Goal: Transaction & Acquisition: Purchase product/service

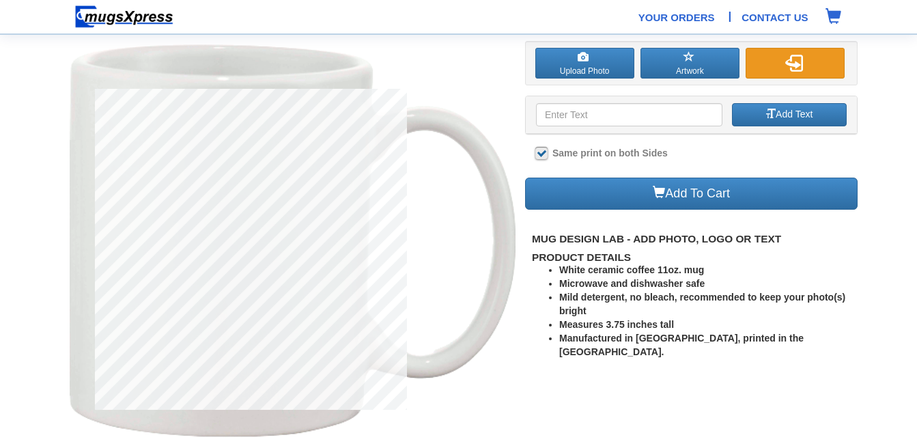
click at [793, 65] on img "button" at bounding box center [793, 63] width 17 height 17
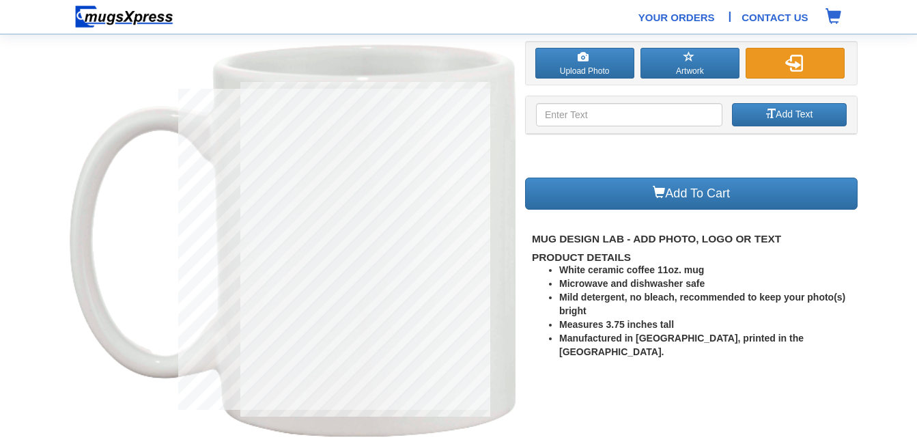
click at [774, 60] on button "button" at bounding box center [794, 63] width 99 height 31
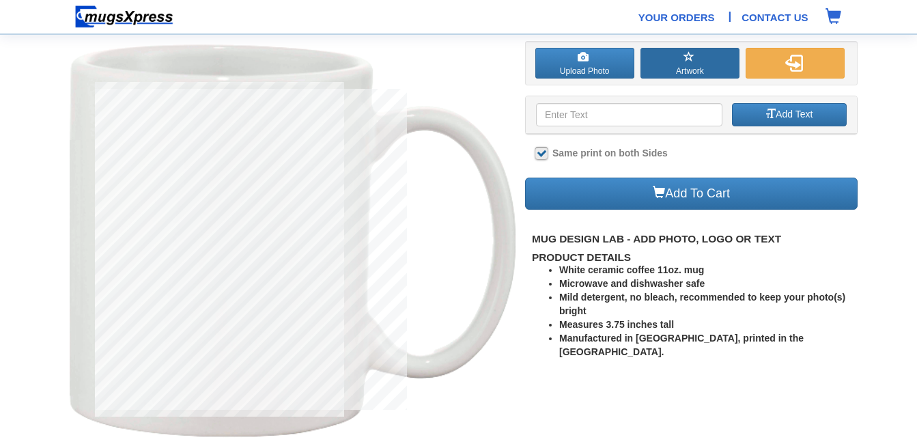
click at [675, 63] on button "Artwork" at bounding box center [689, 63] width 99 height 31
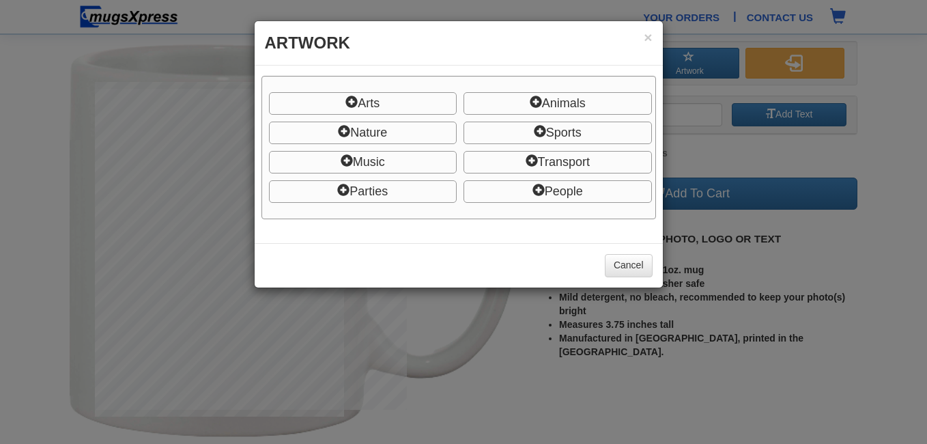
click at [553, 188] on span "People" at bounding box center [557, 191] width 188 height 23
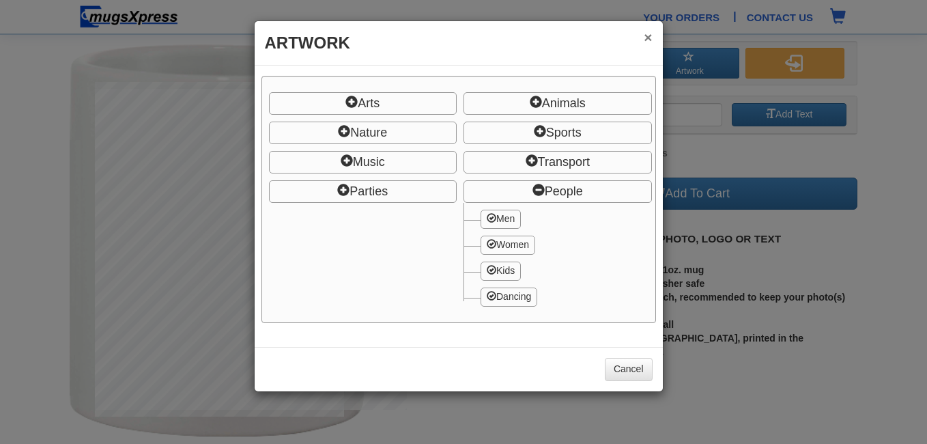
click at [647, 35] on button "×" at bounding box center [648, 37] width 8 height 14
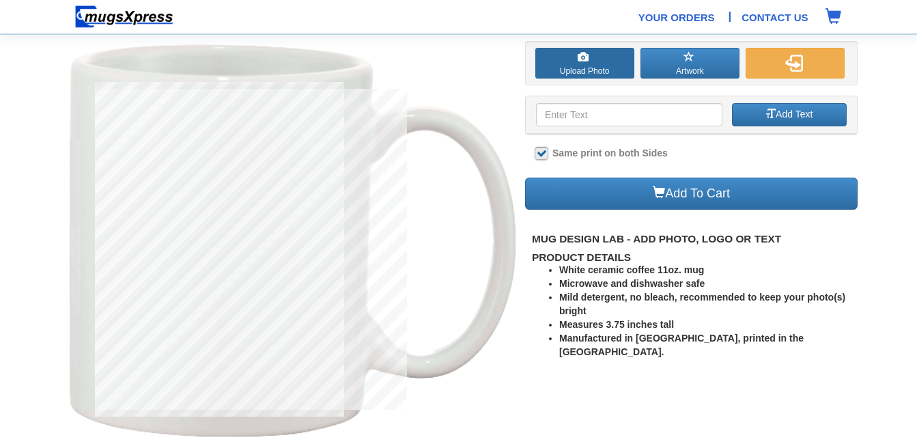
click at [571, 66] on label "Upload Photo" at bounding box center [584, 63] width 99 height 31
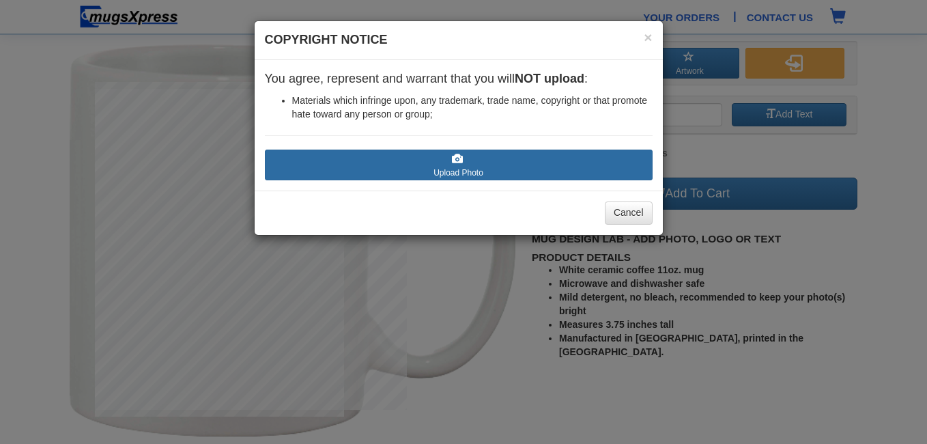
click at [446, 167] on label "Upload Photo" at bounding box center [459, 164] width 388 height 31
click at [424, 179] on input "Upload Photo" at bounding box center [346, 186] width 155 height 14
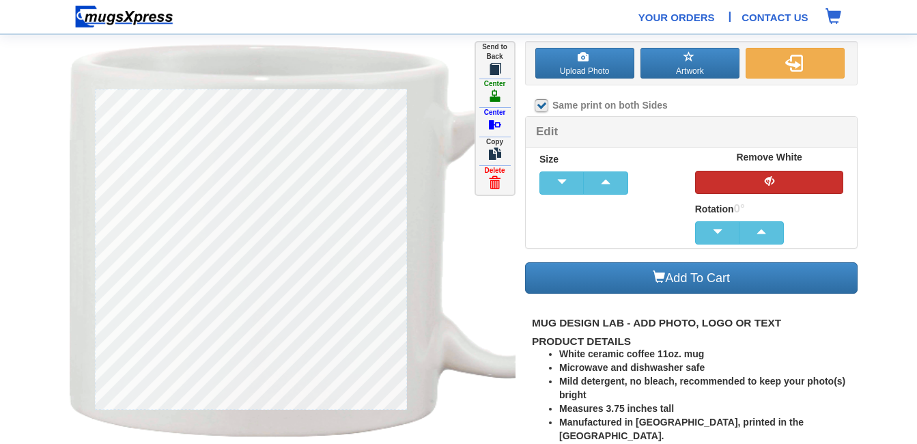
click at [753, 184] on button "button" at bounding box center [769, 182] width 149 height 23
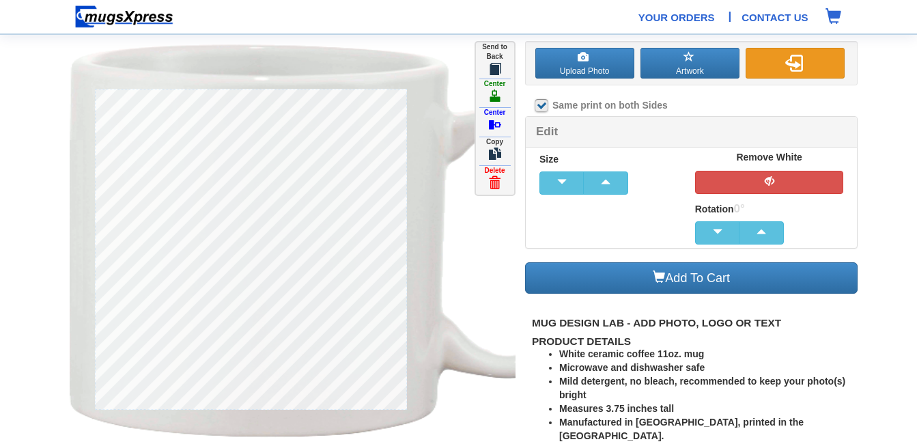
click at [782, 64] on button "button" at bounding box center [794, 63] width 99 height 31
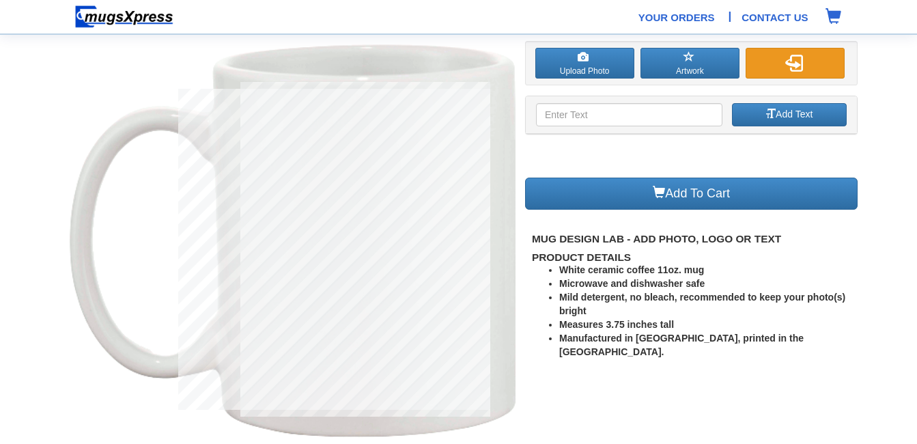
click at [785, 54] on button "button" at bounding box center [794, 63] width 99 height 31
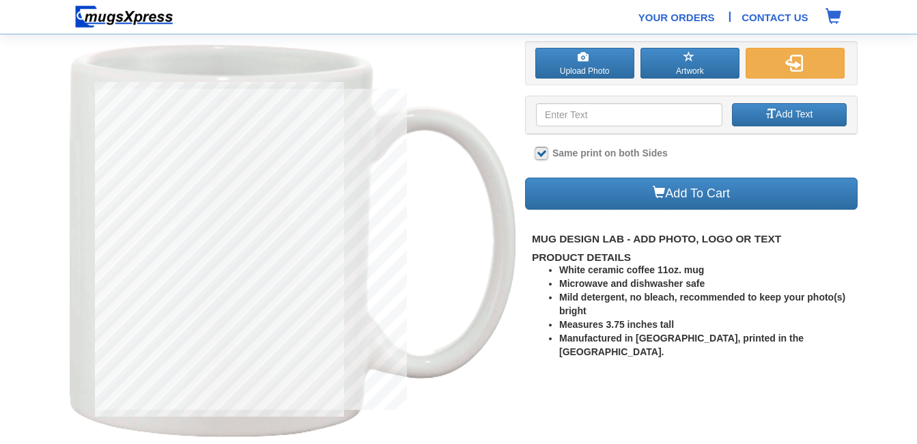
click at [98, 14] on img at bounding box center [124, 17] width 100 height 24
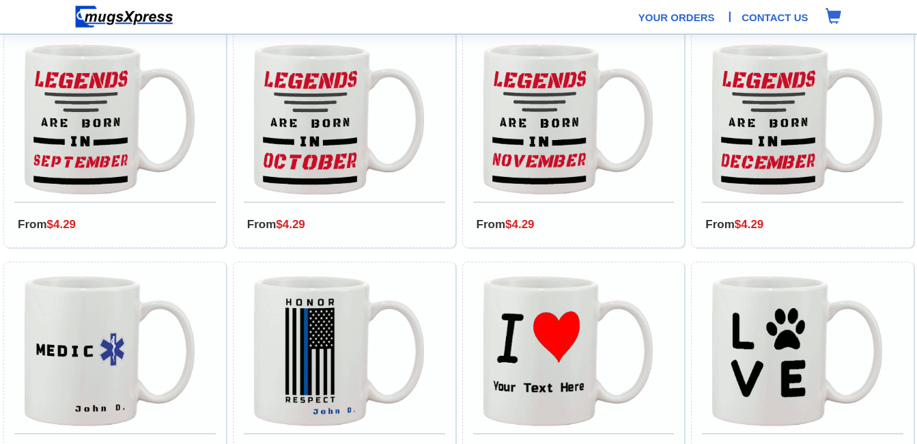
scroll to position [1263, 0]
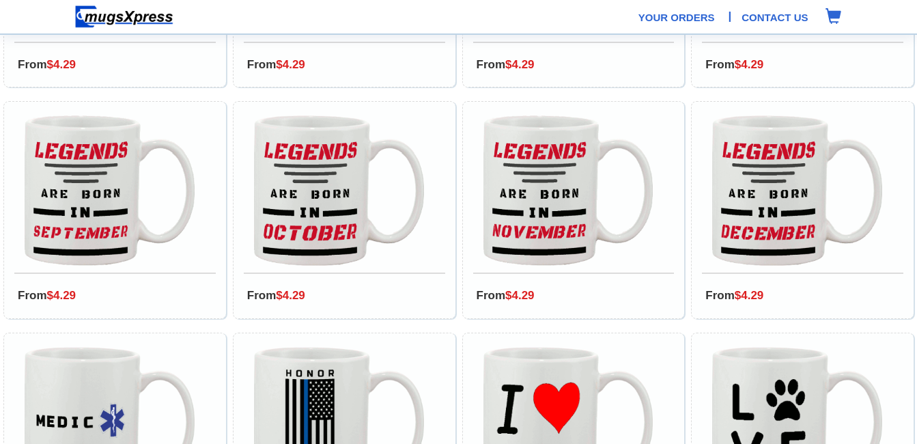
click at [517, 175] on img at bounding box center [568, 190] width 170 height 150
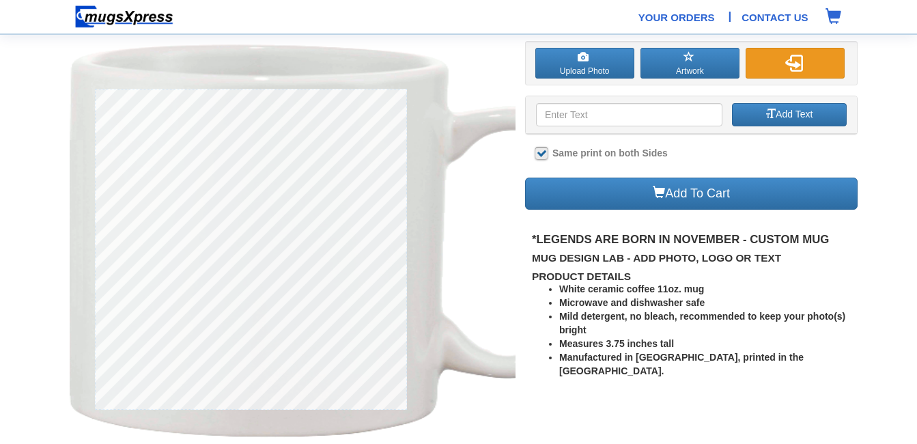
click at [788, 60] on img "button" at bounding box center [793, 63] width 17 height 17
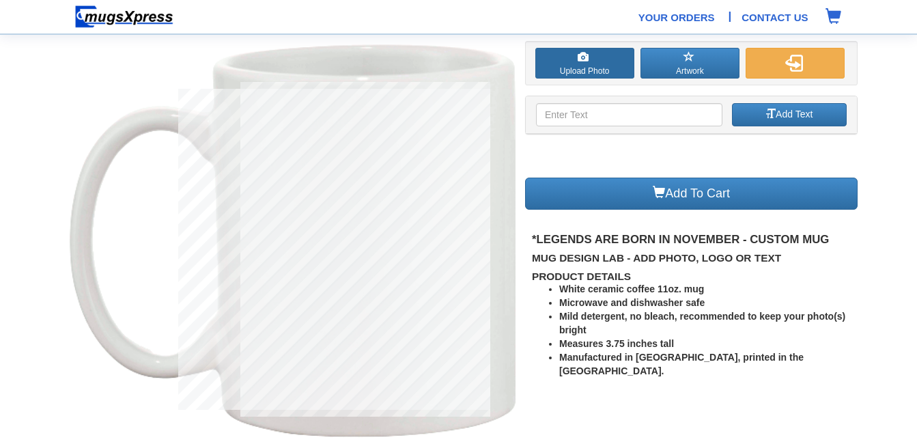
click at [579, 65] on label "Upload Photo" at bounding box center [584, 63] width 99 height 31
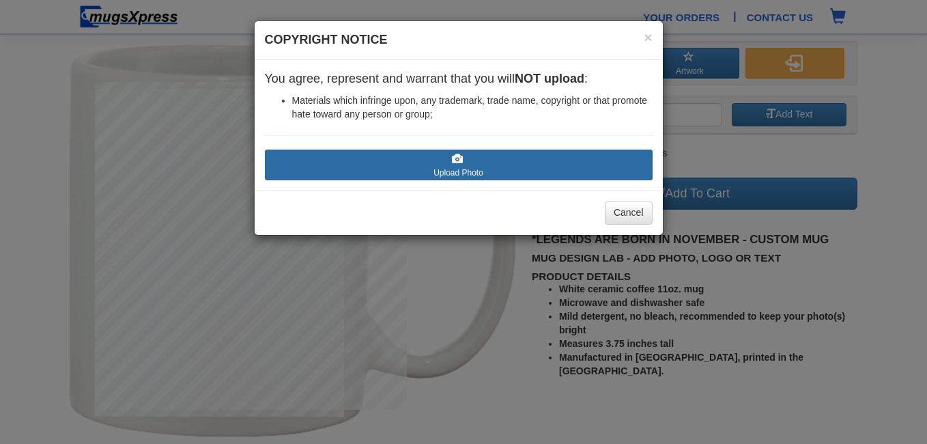
click at [439, 161] on label "Upload Photo" at bounding box center [459, 164] width 388 height 31
click at [424, 179] on input "Upload Photo" at bounding box center [346, 186] width 155 height 14
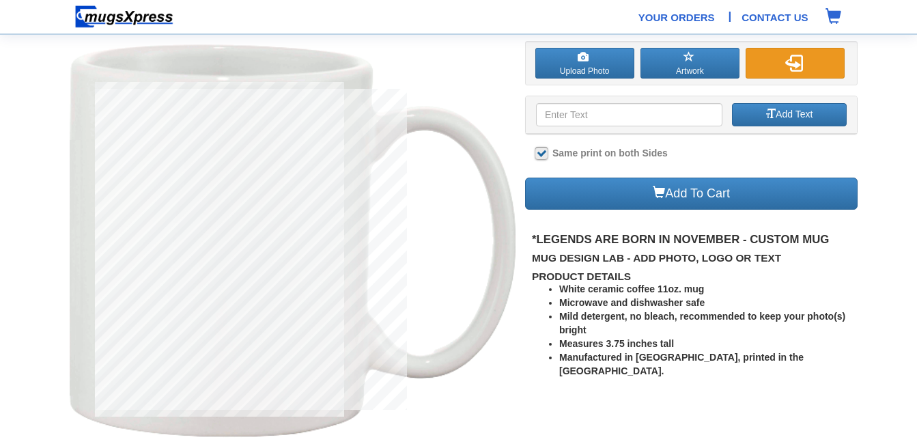
click at [782, 57] on button "button" at bounding box center [794, 63] width 99 height 31
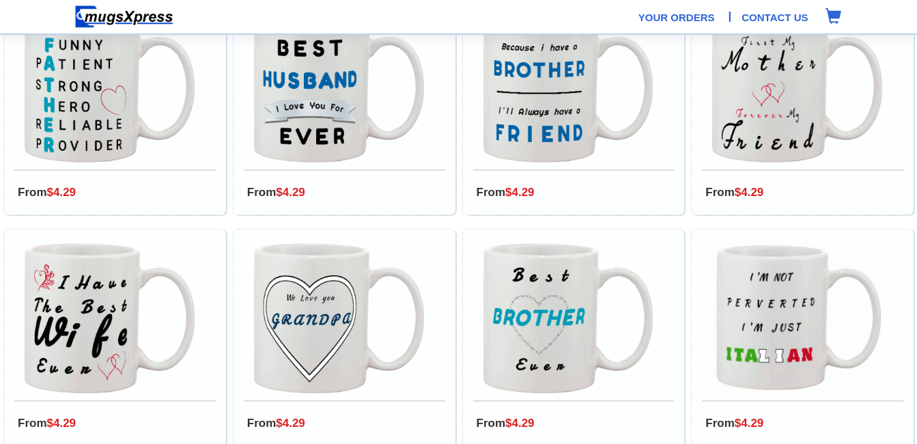
scroll to position [512, 0]
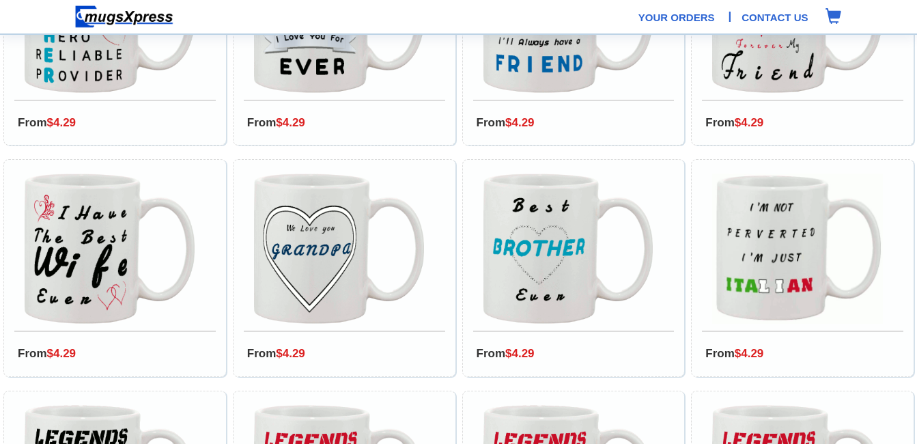
click at [95, 247] on img at bounding box center [110, 248] width 170 height 150
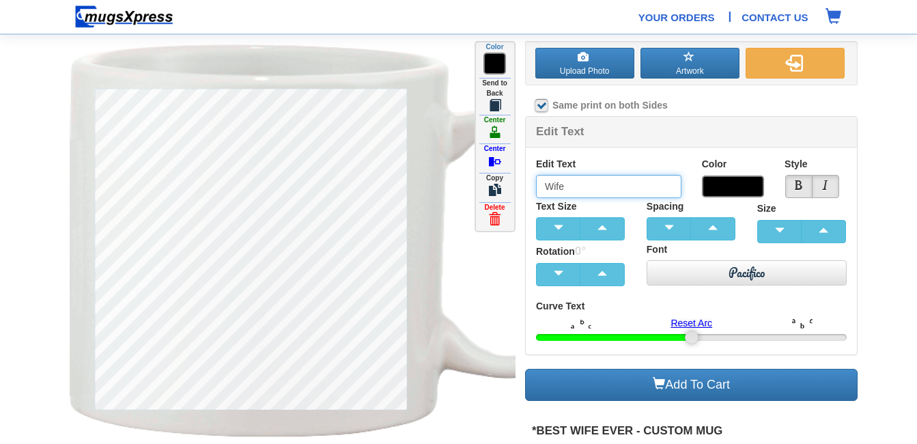
click at [571, 182] on input "Wife" at bounding box center [608, 186] width 145 height 23
type input "W"
type input "Have"
drag, startPoint x: 571, startPoint y: 184, endPoint x: 537, endPoint y: 187, distance: 33.6
click at [537, 187] on input "Have" at bounding box center [608, 186] width 145 height 23
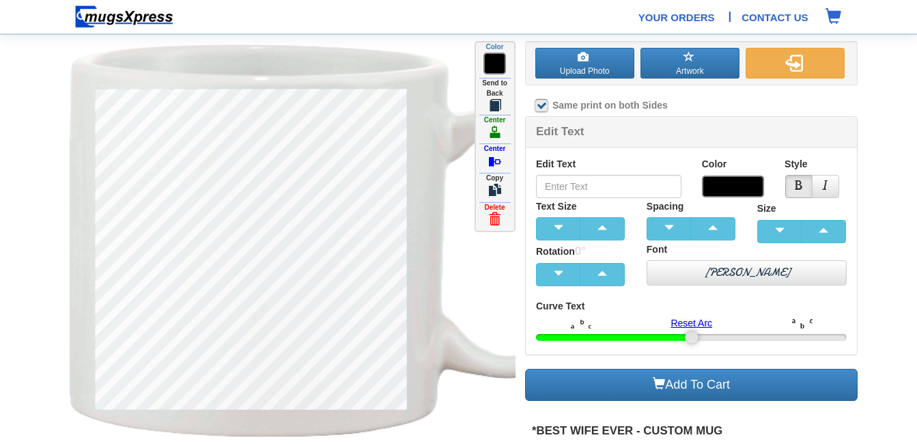
drag, startPoint x: 492, startPoint y: 214, endPoint x: 515, endPoint y: 59, distance: 156.0
click at [491, 214] on span at bounding box center [494, 219] width 12 height 12
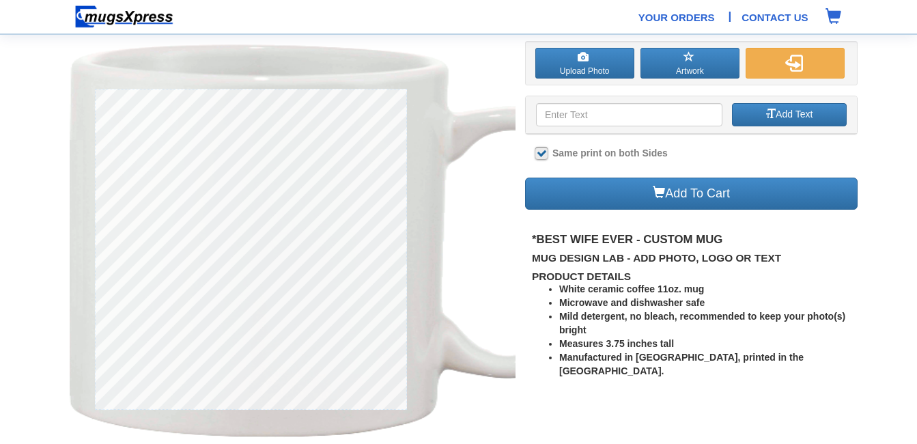
type input "I"
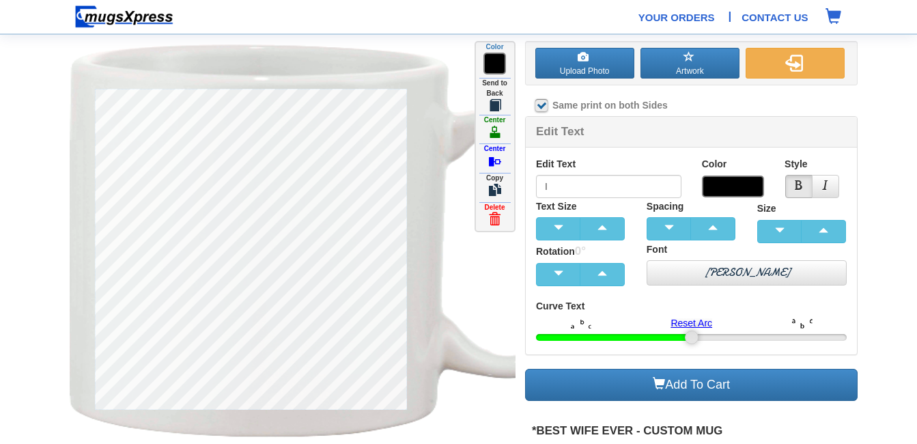
click at [489, 213] on span at bounding box center [494, 219] width 12 height 12
click at [562, 184] on input "The Best" at bounding box center [608, 186] width 145 height 23
drag, startPoint x: 562, startPoint y: 184, endPoint x: 538, endPoint y: 186, distance: 23.3
click at [538, 186] on input "The Best" at bounding box center [608, 186] width 145 height 23
click at [746, 184] on span at bounding box center [733, 186] width 62 height 22
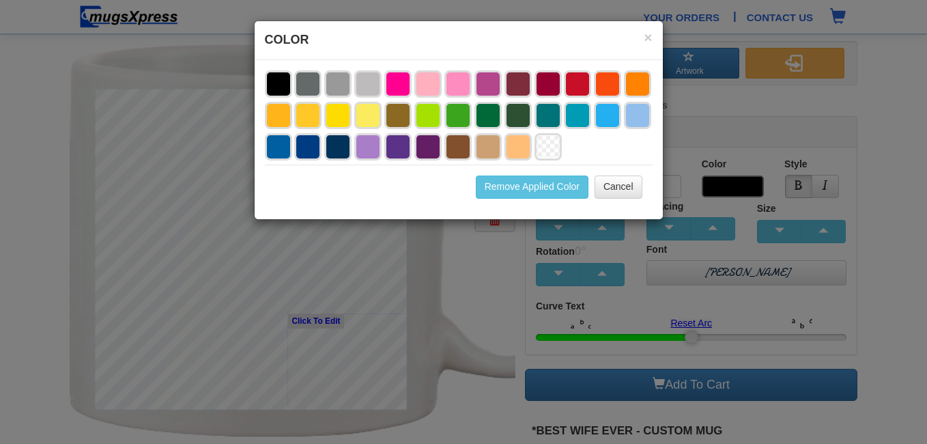
click at [395, 81] on li at bounding box center [397, 83] width 27 height 27
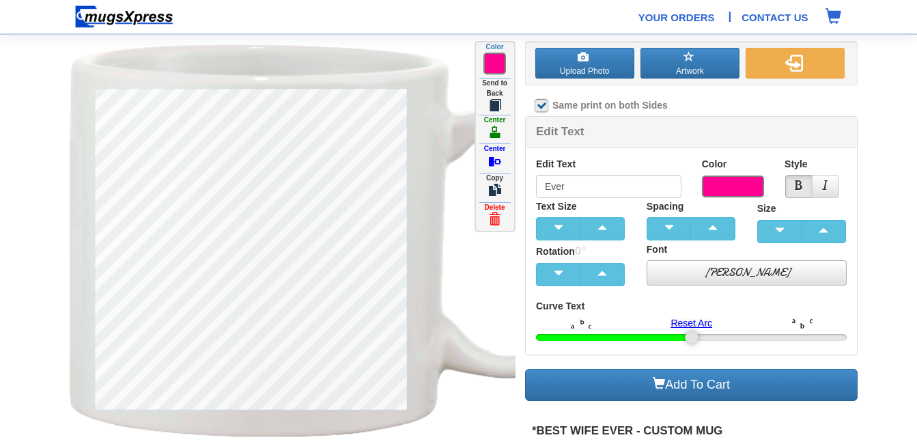
click at [811, 274] on link "[PERSON_NAME]" at bounding box center [746, 272] width 201 height 25
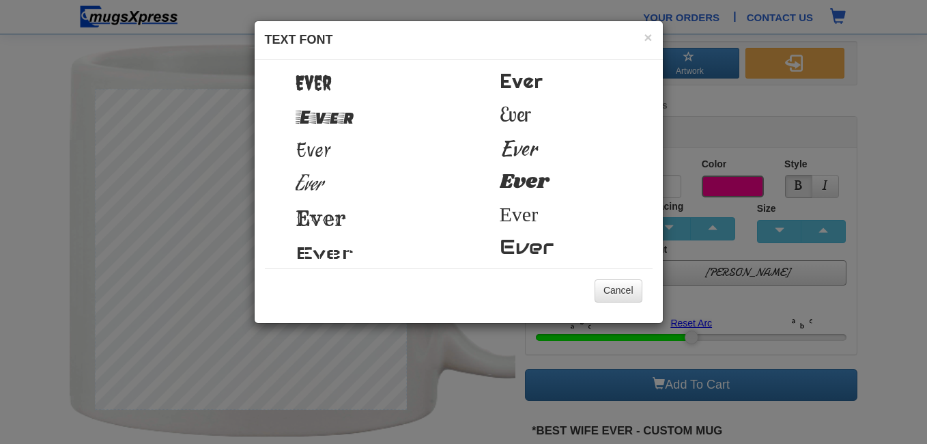
scroll to position [136, 0]
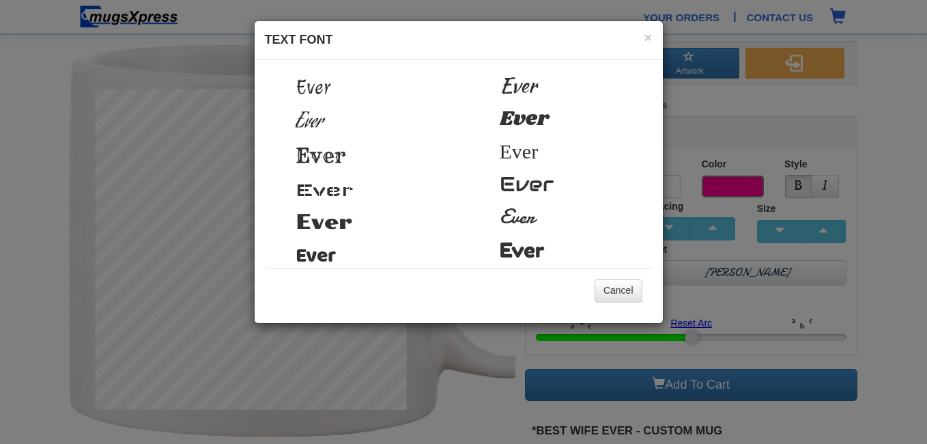
click at [507, 87] on span "Ever" at bounding box center [518, 85] width 37 height 30
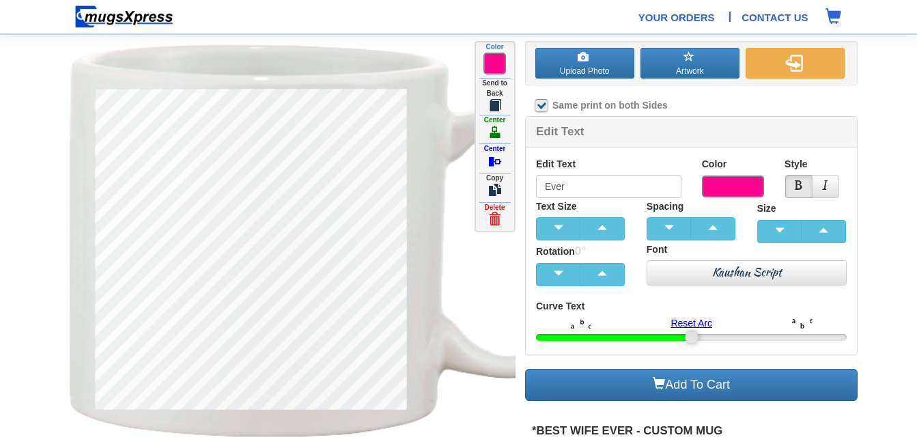
click at [489, 65] on span at bounding box center [494, 64] width 23 height 22
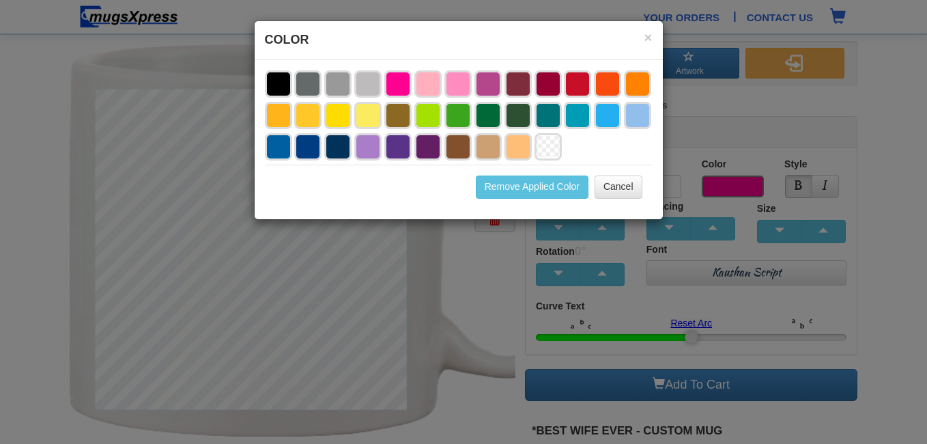
click at [482, 116] on li at bounding box center [487, 115] width 27 height 27
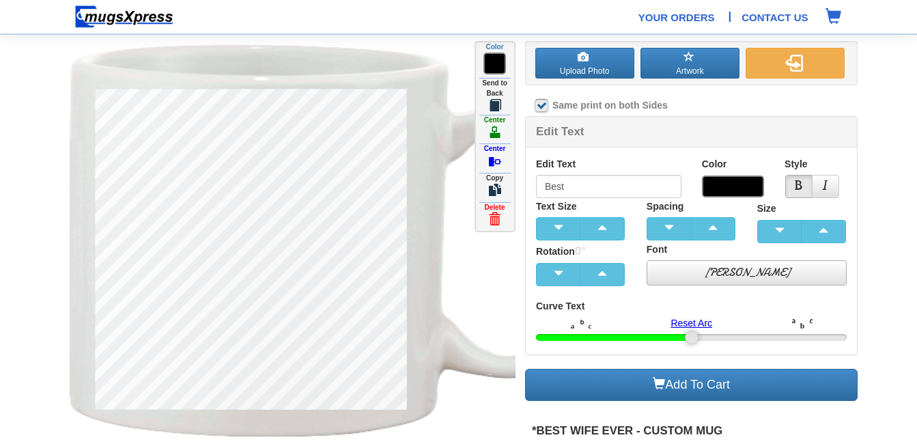
click at [834, 271] on link "[PERSON_NAME]" at bounding box center [746, 272] width 201 height 25
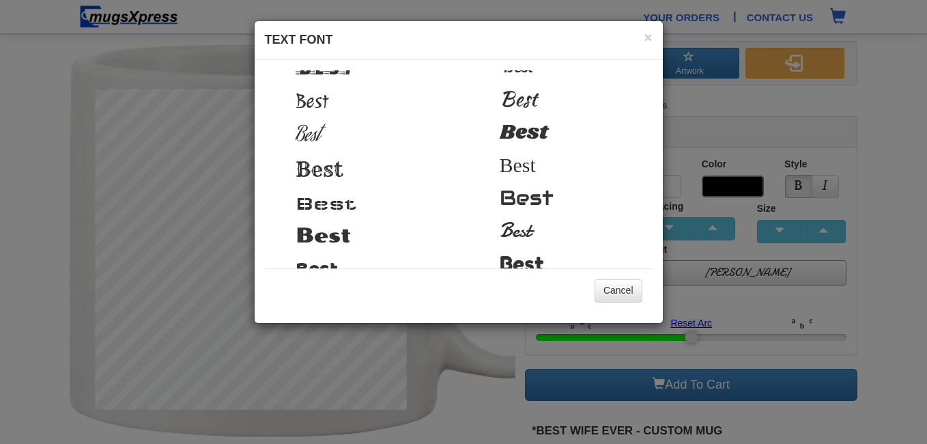
scroll to position [106, 0]
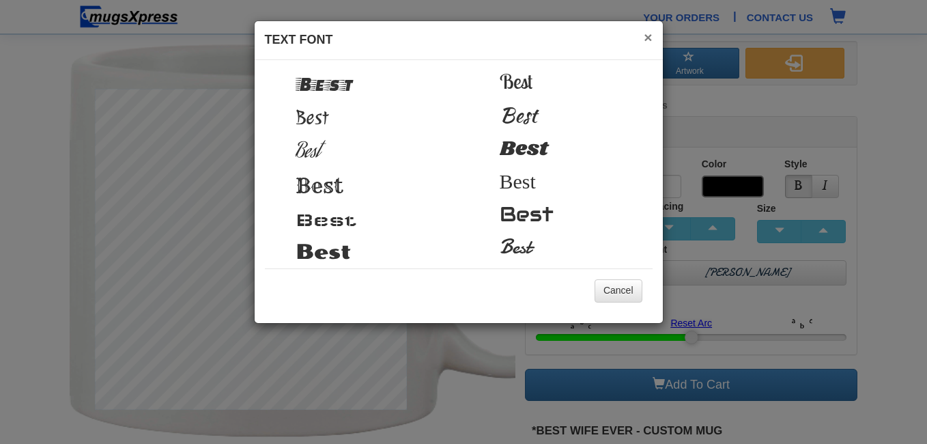
click at [644, 37] on button "×" at bounding box center [648, 37] width 8 height 14
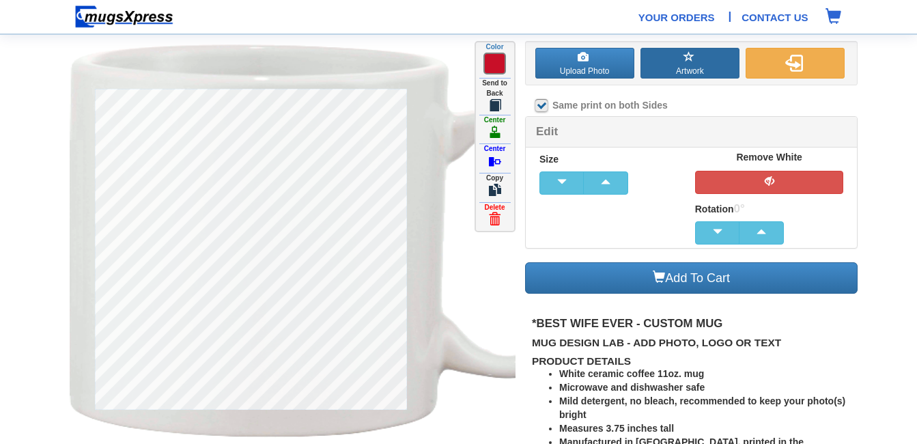
click at [666, 65] on button "Artwork" at bounding box center [689, 63] width 99 height 31
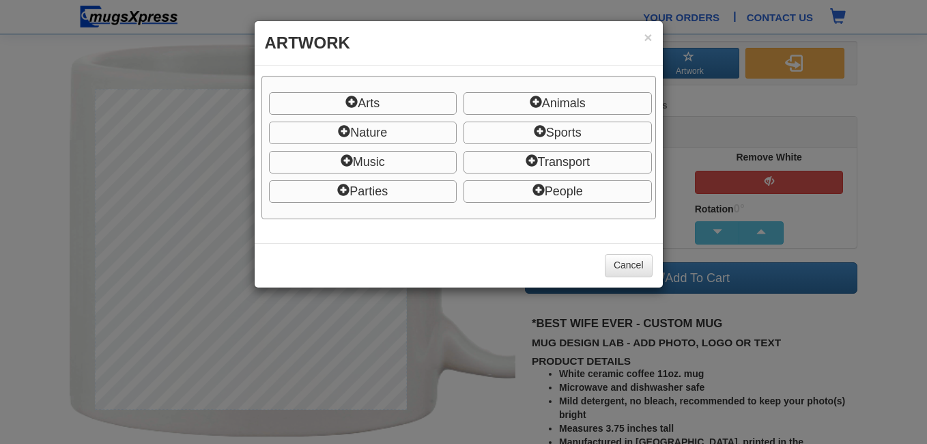
click at [535, 184] on icon at bounding box center [538, 190] width 12 height 12
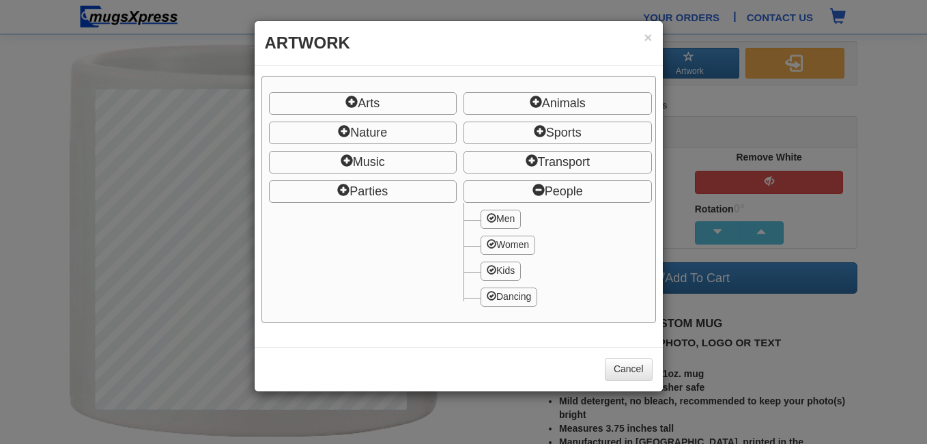
click at [556, 159] on span "Transport" at bounding box center [557, 162] width 188 height 23
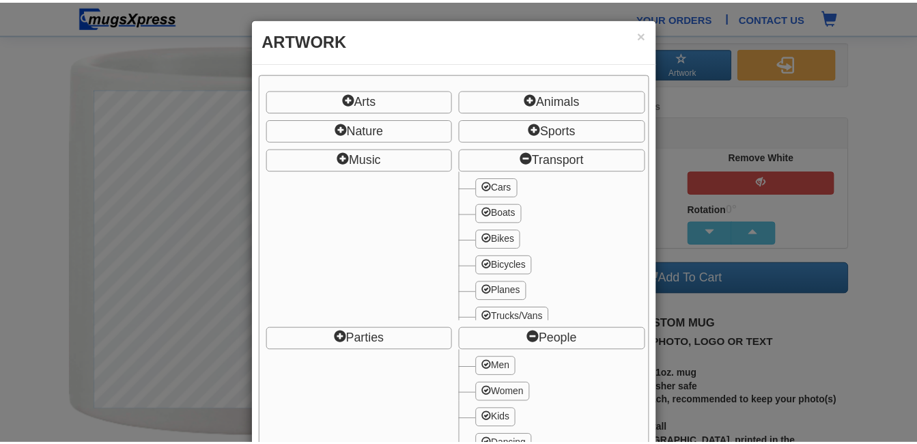
scroll to position [0, 0]
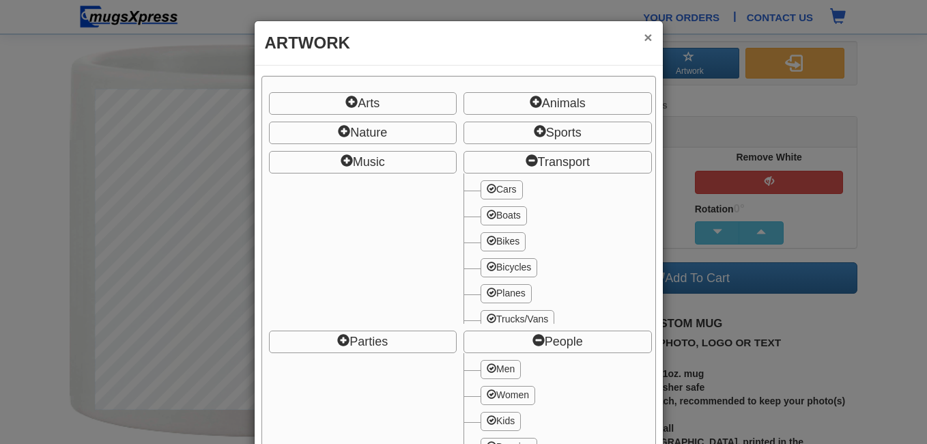
click at [644, 38] on button "×" at bounding box center [648, 37] width 8 height 14
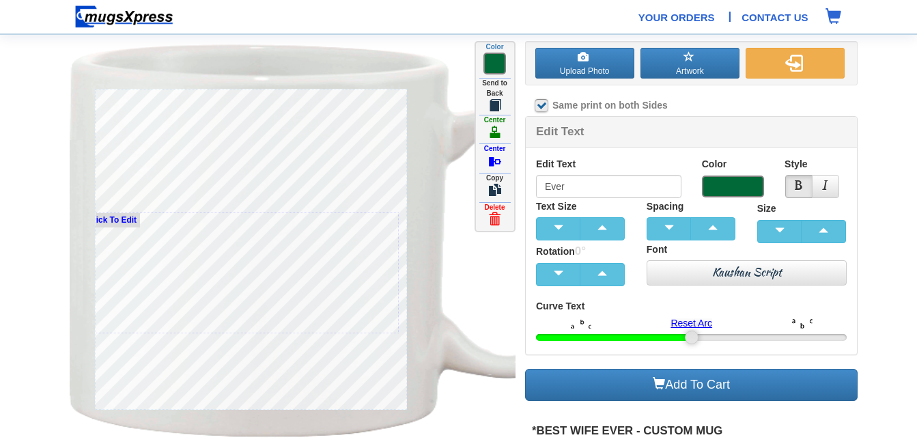
click at [746, 186] on span at bounding box center [733, 186] width 62 height 22
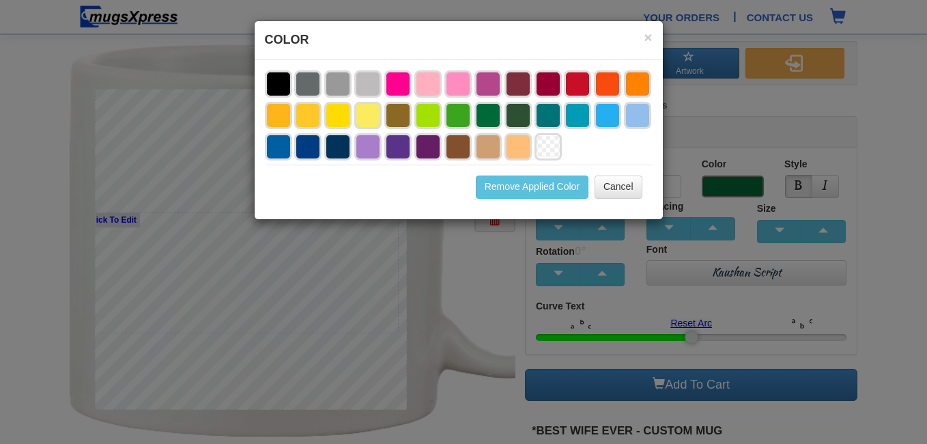
click at [275, 83] on li at bounding box center [278, 83] width 27 height 27
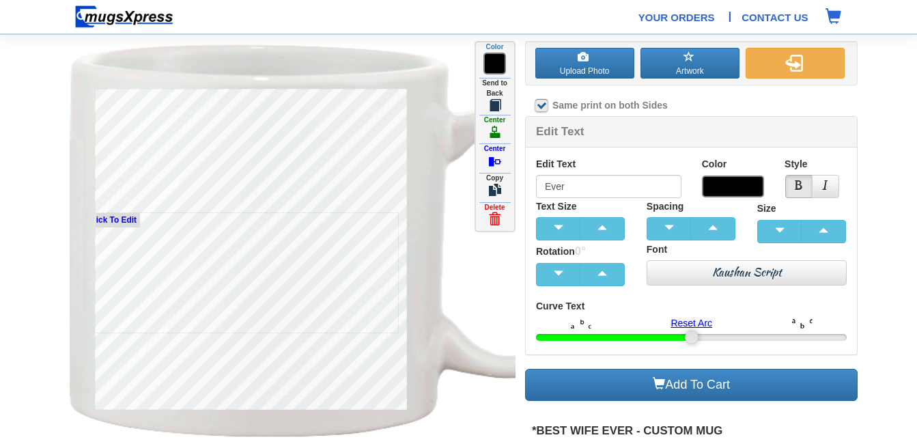
type input "Aide"
click at [734, 186] on span at bounding box center [733, 186] width 62 height 22
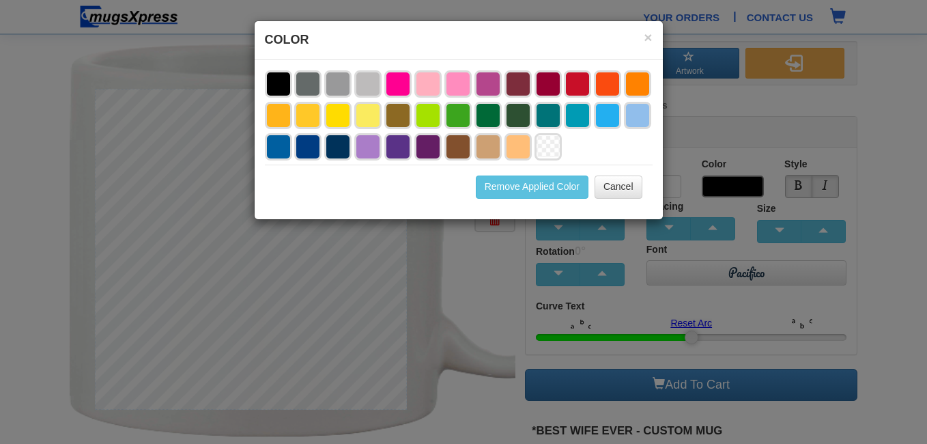
click at [487, 113] on li at bounding box center [487, 115] width 27 height 27
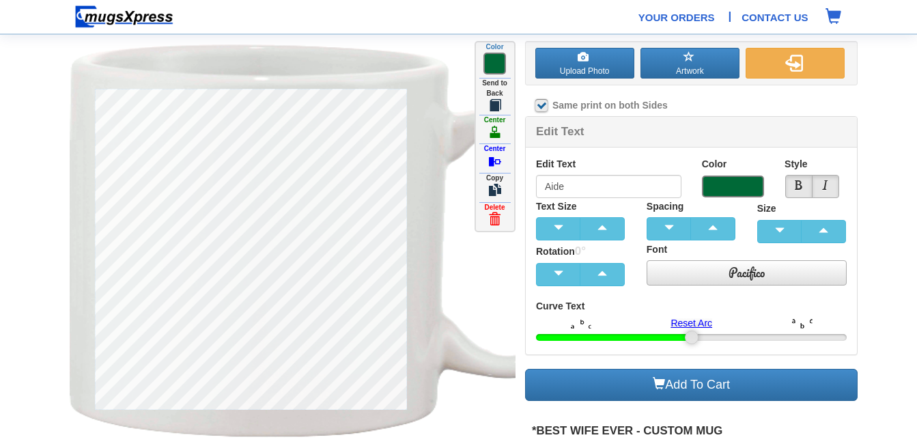
click at [700, 274] on link "Pacifico" at bounding box center [746, 272] width 201 height 25
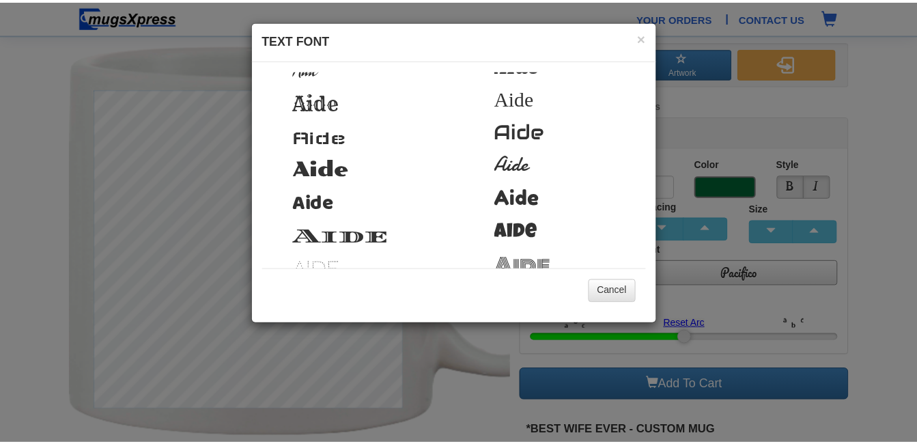
scroll to position [175, 0]
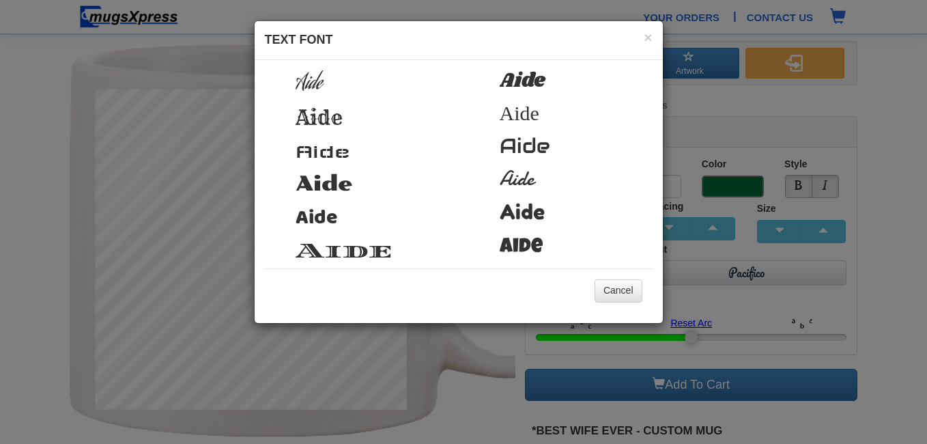
click at [328, 117] on span "Aide" at bounding box center [318, 117] width 47 height 26
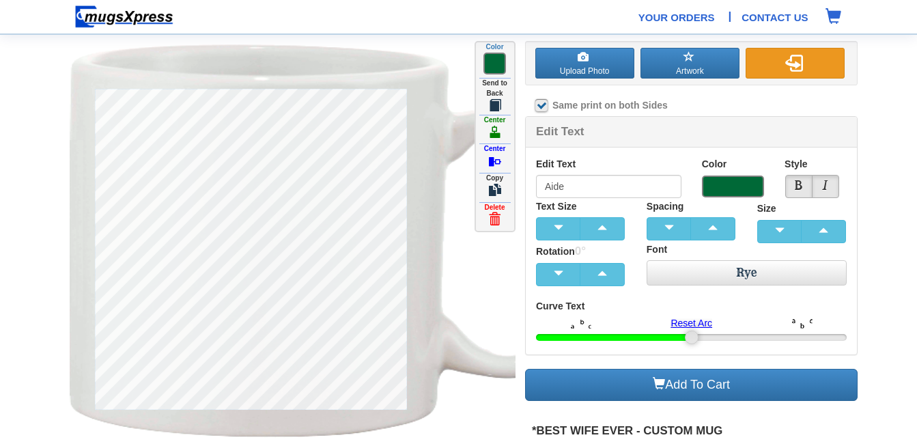
click at [799, 59] on img "button" at bounding box center [793, 63] width 17 height 17
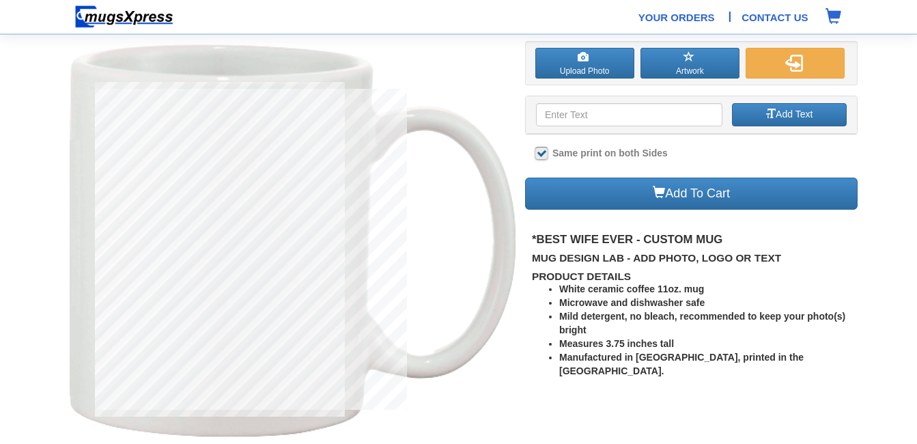
click at [540, 149] on label at bounding box center [541, 153] width 12 height 12
click at [540, 149] on input "Same print on both Sides" at bounding box center [539, 153] width 9 height 9
checkbox input "false"
click at [793, 63] on img "button" at bounding box center [793, 63] width 17 height 17
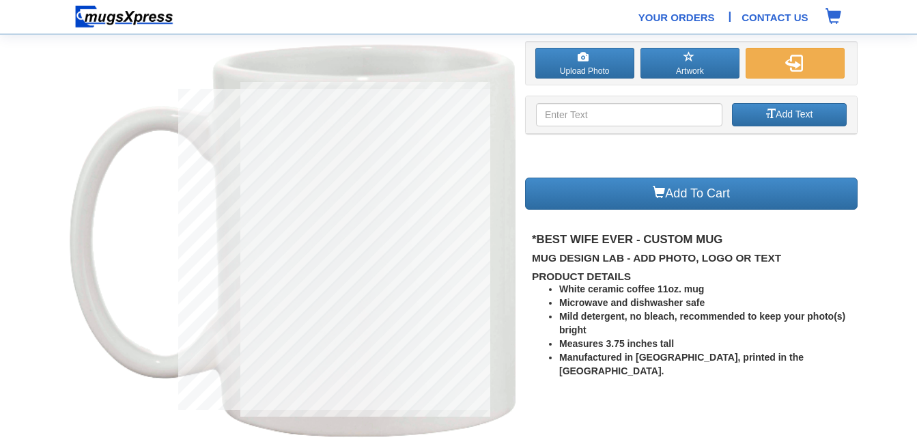
type input "Aide"
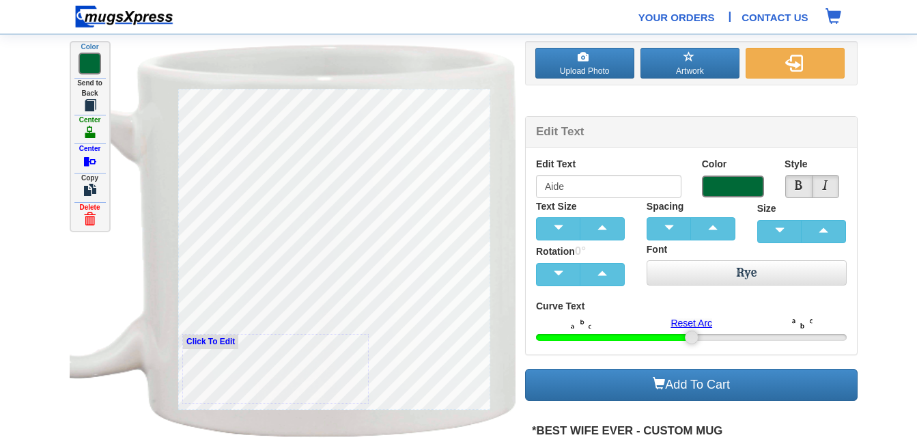
type input "Ever"
drag, startPoint x: 84, startPoint y: 213, endPoint x: 518, endPoint y: 57, distance: 461.1
click at [85, 213] on span at bounding box center [89, 219] width 12 height 12
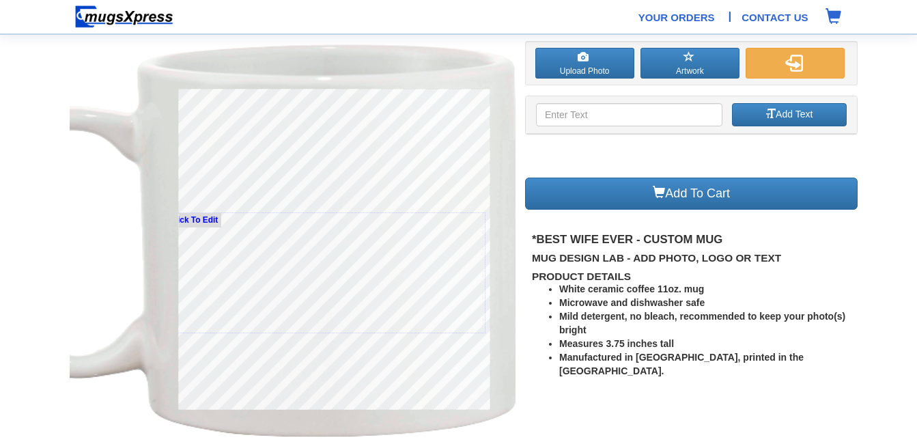
type input "Aide"
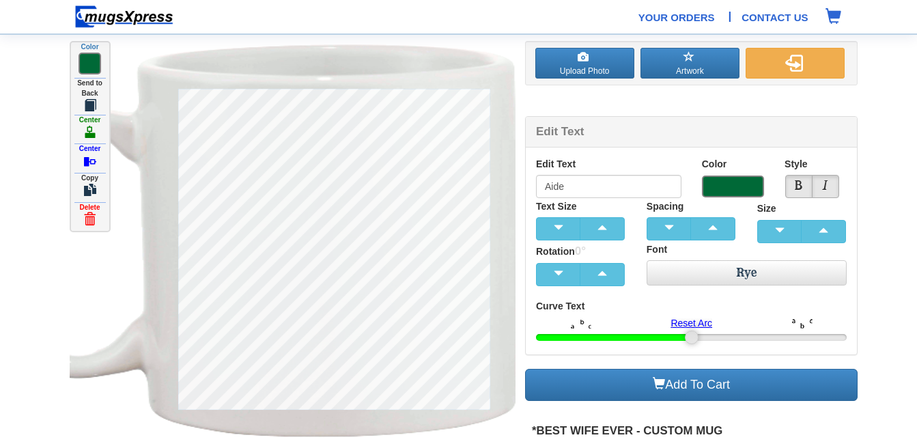
drag, startPoint x: 93, startPoint y: 212, endPoint x: 531, endPoint y: 60, distance: 462.9
click at [93, 213] on span at bounding box center [89, 219] width 12 height 12
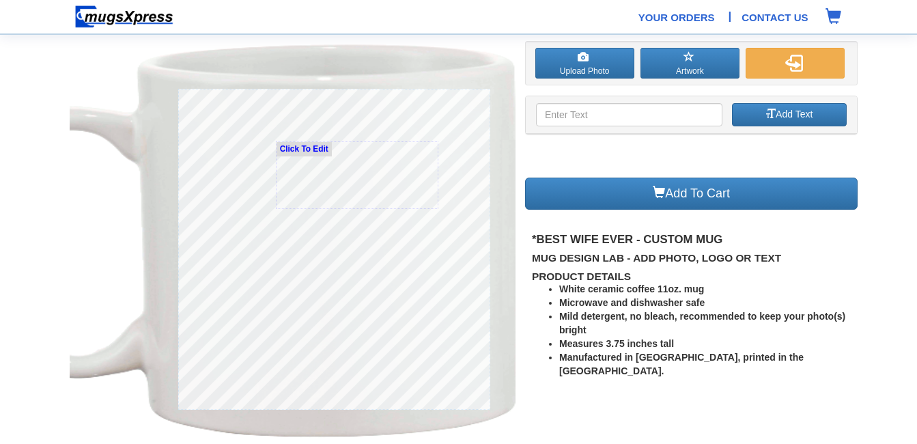
type input "Best"
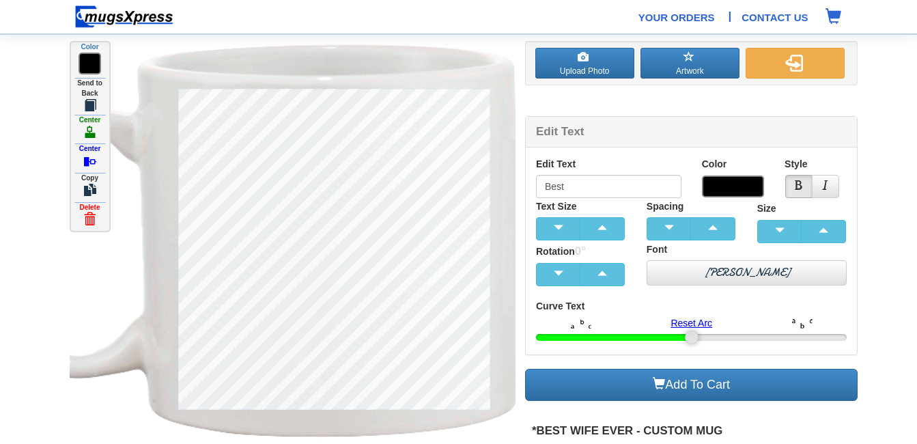
drag, startPoint x: 89, startPoint y: 209, endPoint x: 98, endPoint y: 205, distance: 9.2
click at [94, 206] on label "Delete" at bounding box center [89, 215] width 33 height 25
drag, startPoint x: 91, startPoint y: 207, endPoint x: 109, endPoint y: 203, distance: 18.7
click at [89, 207] on label "Delete" at bounding box center [89, 215] width 33 height 25
click at [89, 210] on label "Delete" at bounding box center [89, 215] width 33 height 25
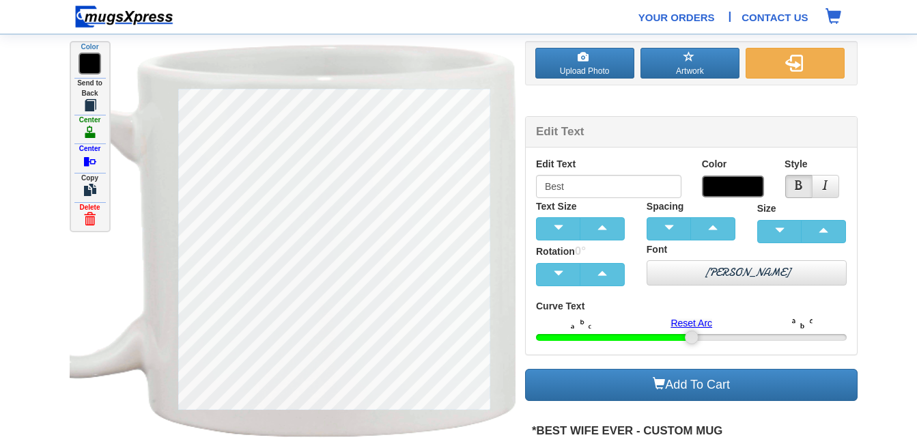
click at [96, 213] on span at bounding box center [89, 219] width 12 height 12
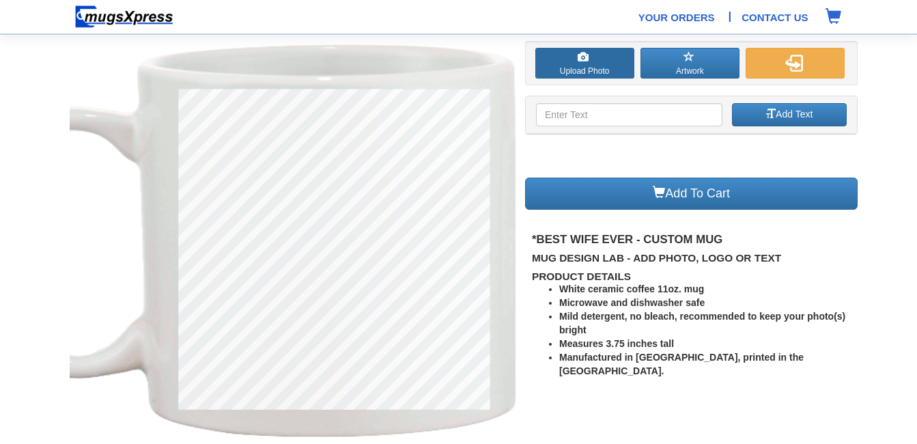
click at [583, 61] on span at bounding box center [582, 57] width 11 height 11
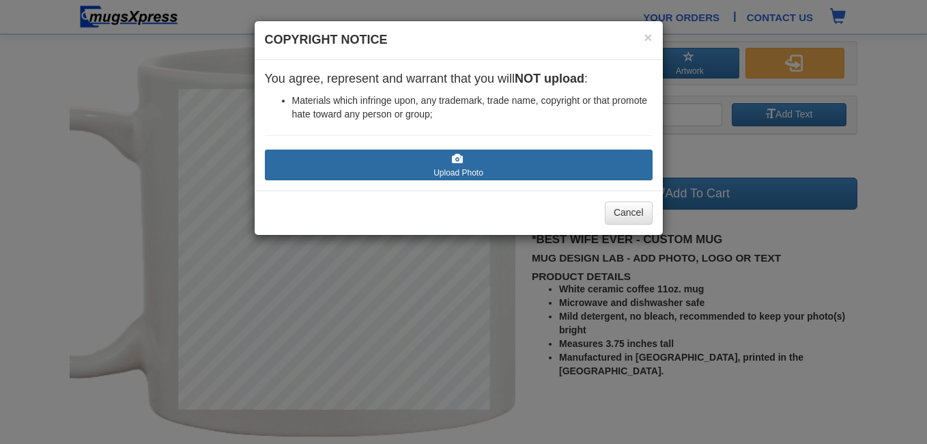
click at [448, 162] on label "Upload Photo" at bounding box center [459, 164] width 388 height 31
click at [424, 179] on input "Upload Photo" at bounding box center [346, 186] width 155 height 14
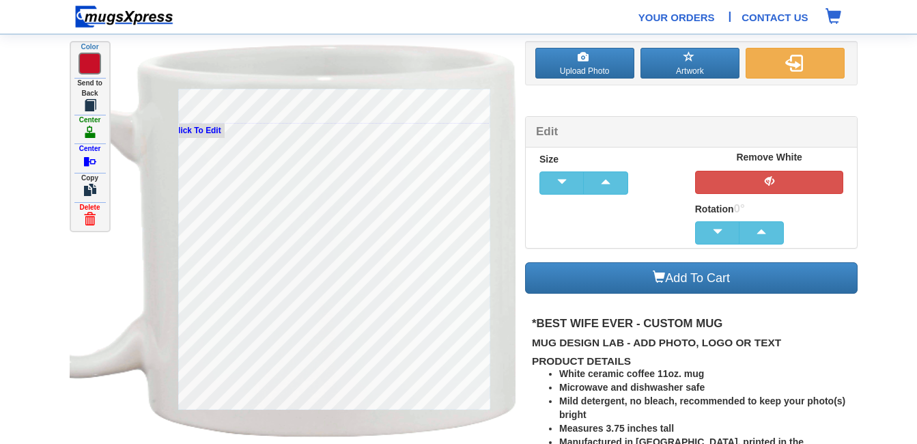
click at [199, 128] on small "Click To Edit" at bounding box center [196, 131] width 55 height 14
click at [83, 210] on label "Delete" at bounding box center [89, 215] width 33 height 25
drag, startPoint x: 89, startPoint y: 210, endPoint x: 525, endPoint y: 56, distance: 462.5
click at [89, 213] on span at bounding box center [89, 219] width 12 height 12
click at [83, 216] on span at bounding box center [89, 219] width 12 height 12
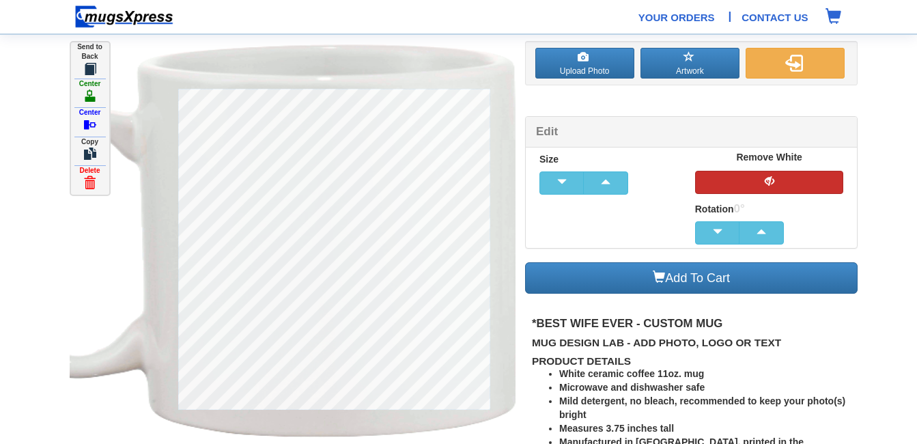
click at [730, 181] on button "button" at bounding box center [769, 182] width 149 height 23
click at [78, 115] on label "Center" at bounding box center [90, 120] width 34 height 25
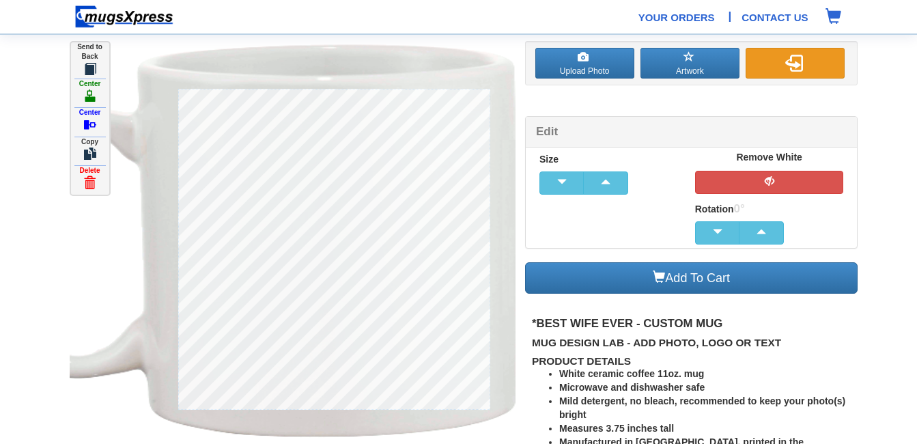
click at [793, 63] on img "button" at bounding box center [793, 63] width 17 height 17
